Goal: Transaction & Acquisition: Download file/media

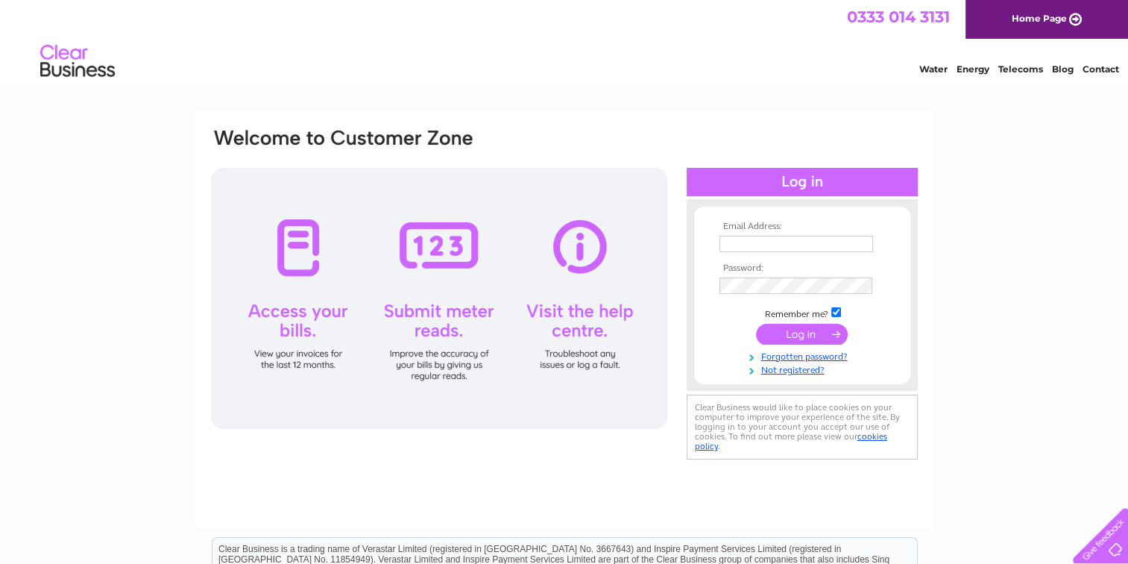
click at [751, 239] on input "text" at bounding box center [796, 244] width 154 height 16
type input "[EMAIL_ADDRESS][PERSON_NAME][DOMAIN_NAME]"
click at [792, 334] on input "submit" at bounding box center [802, 334] width 92 height 21
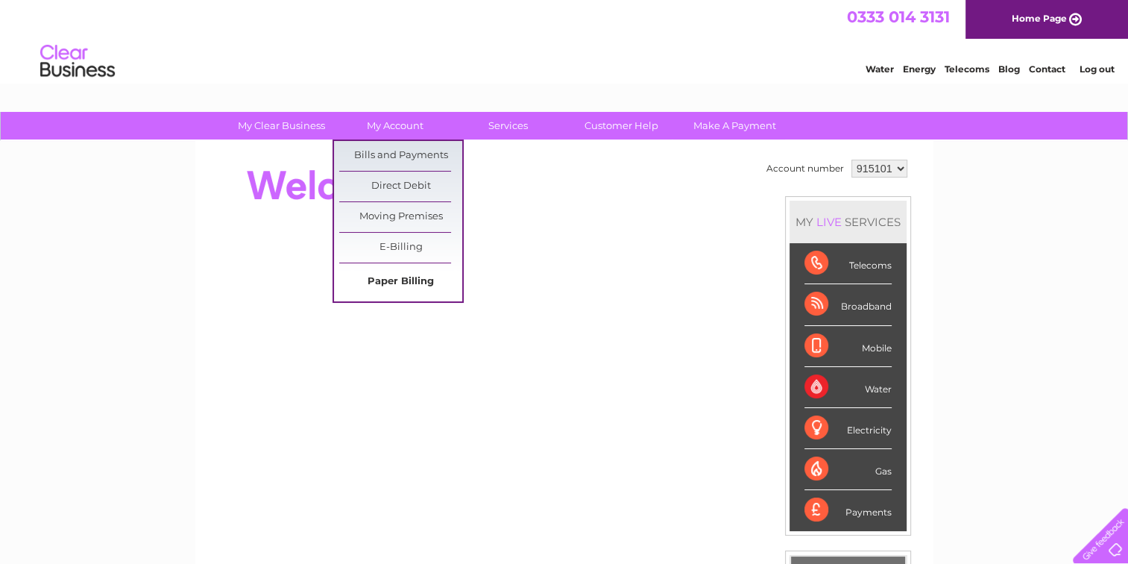
click at [418, 277] on link "Paper Billing" at bounding box center [400, 282] width 123 height 30
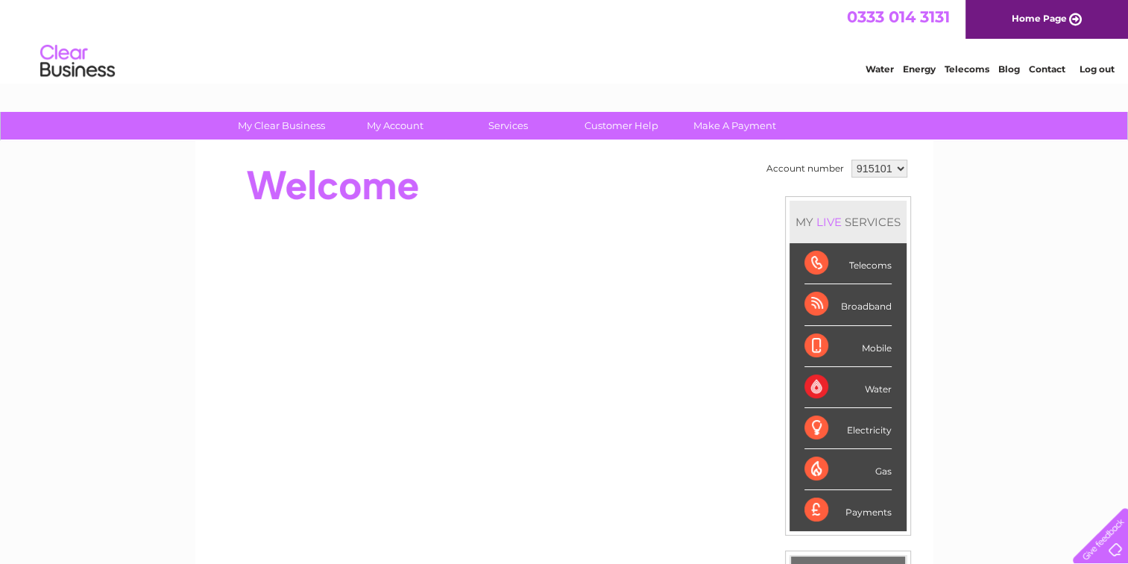
click at [871, 383] on div "Water" at bounding box center [847, 387] width 87 height 41
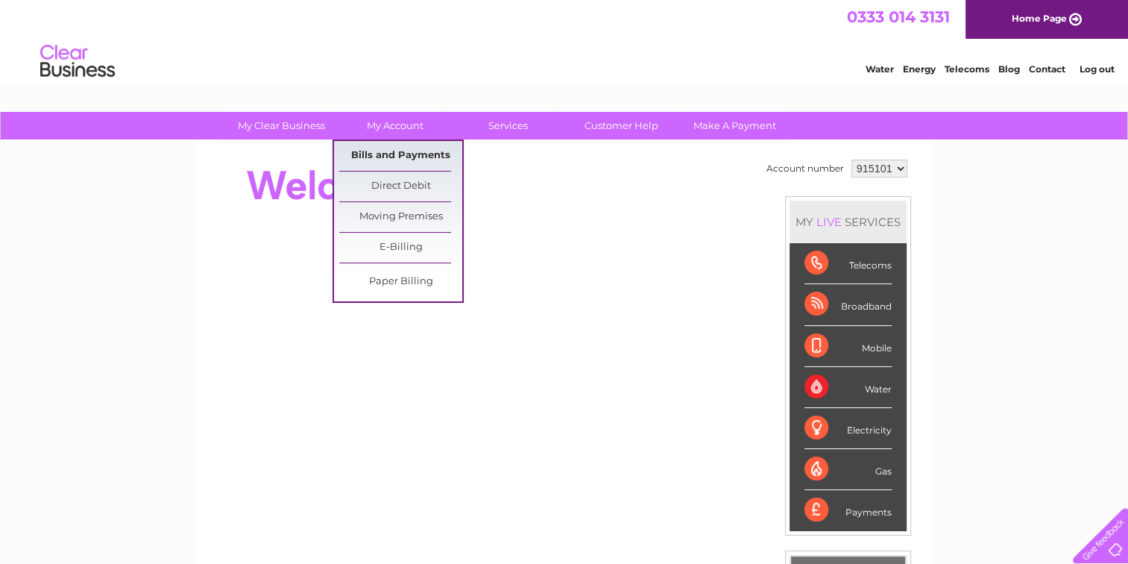
click at [386, 153] on link "Bills and Payments" at bounding box center [400, 156] width 123 height 30
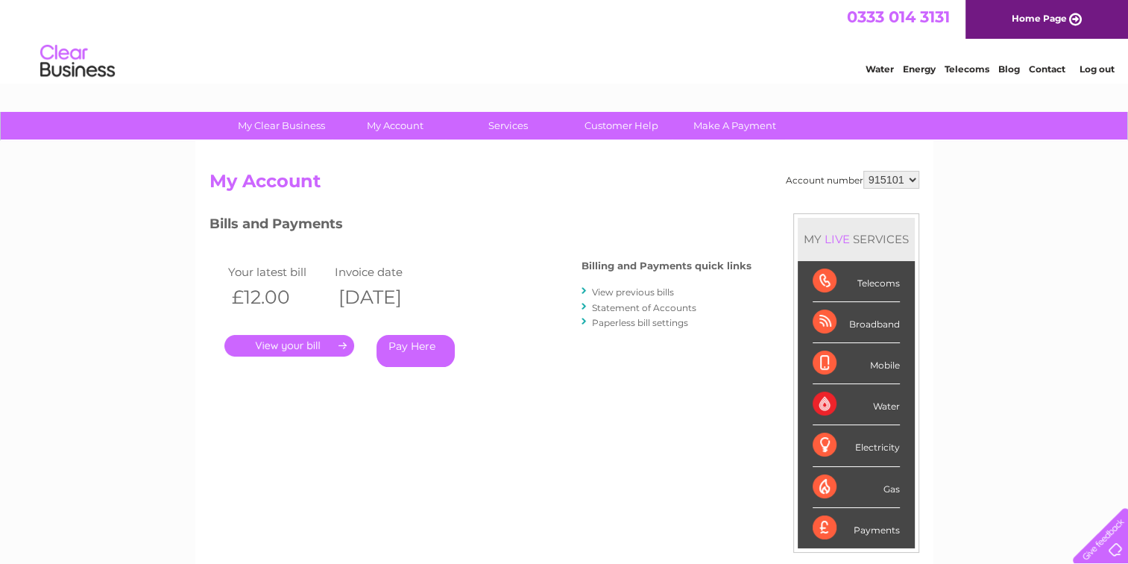
click at [913, 178] on select "915101 915103 915104" at bounding box center [891, 180] width 56 height 18
select select "915103"
click at [863, 171] on select "915101 915103 915104" at bounding box center [891, 180] width 56 height 18
click at [281, 343] on link "." at bounding box center [289, 346] width 130 height 22
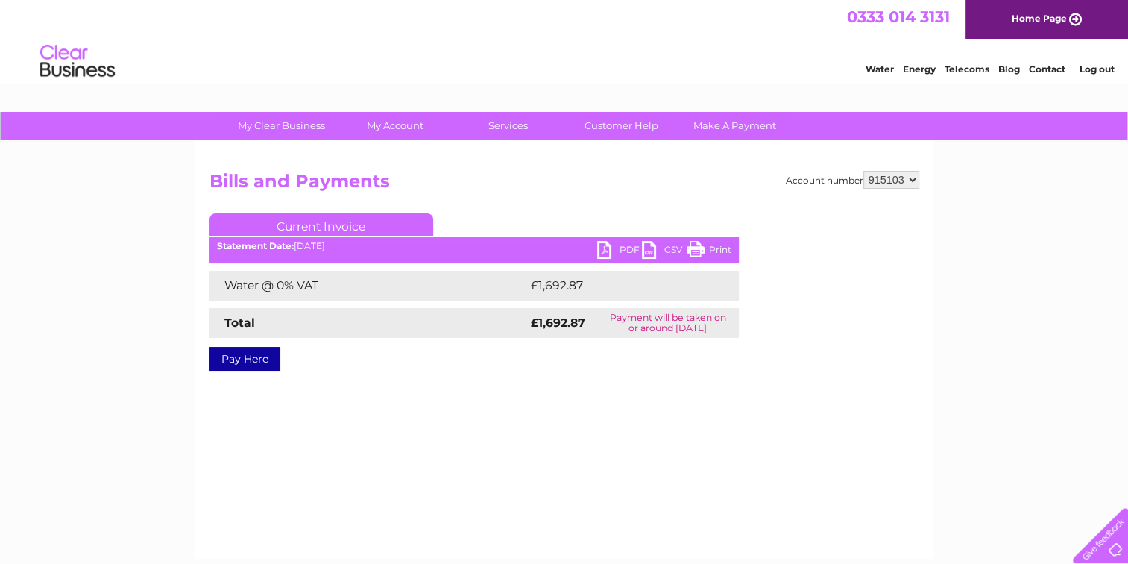
click at [628, 248] on link "PDF" at bounding box center [619, 252] width 45 height 22
click at [912, 182] on select "915101 915103 915104" at bounding box center [891, 180] width 56 height 18
select select "915104"
click at [863, 171] on select "915101 915103 915104" at bounding box center [891, 180] width 56 height 18
click at [628, 246] on link "PDF" at bounding box center [619, 252] width 45 height 22
